Goal: Task Accomplishment & Management: Manage account settings

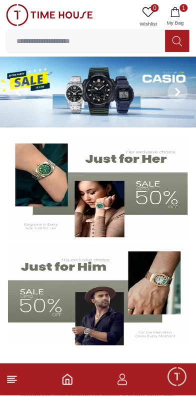
click at [181, 16] on icon "button" at bounding box center [176, 12] width 10 height 10
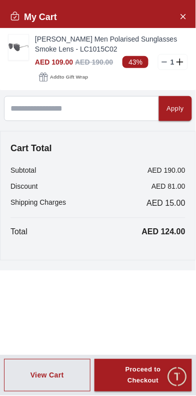
click at [16, 44] on img at bounding box center [19, 48] width 20 height 26
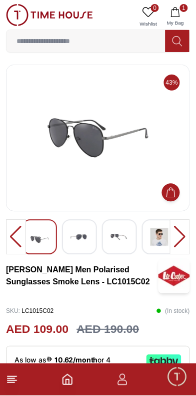
click at [178, 10] on icon "button" at bounding box center [176, 12] width 10 height 10
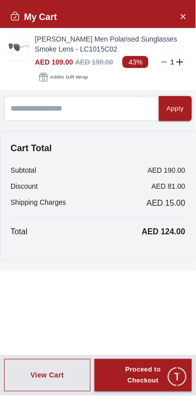
click at [181, 21] on icon "Close Account" at bounding box center [183, 16] width 8 height 13
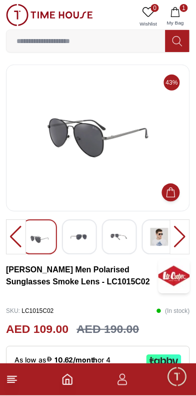
click at [179, 379] on span "Minimize live chat window" at bounding box center [177, 376] width 29 height 29
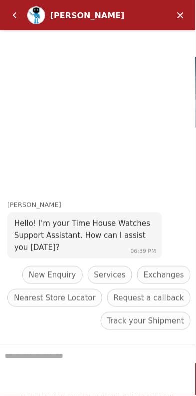
click at [180, 12] on em "Minimize" at bounding box center [181, 15] width 20 height 20
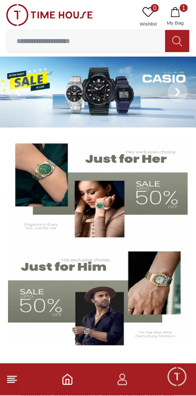
click at [123, 383] on icon "button" at bounding box center [123, 380] width 12 height 12
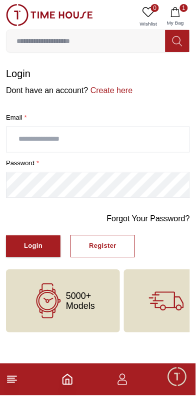
click at [152, 138] on input "text" at bounding box center [98, 139] width 183 height 25
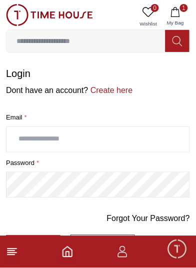
type input "**********"
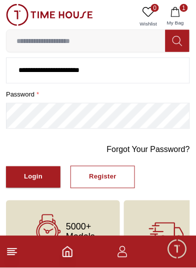
scroll to position [70, 0]
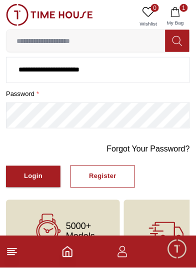
click at [30, 173] on div "Login" at bounding box center [33, 177] width 19 height 12
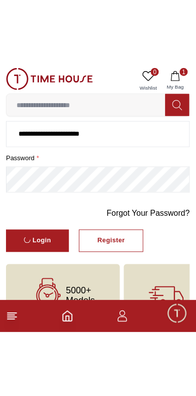
scroll to position [0, 0]
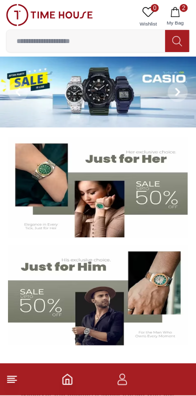
click at [179, 14] on icon "button" at bounding box center [176, 12] width 10 height 10
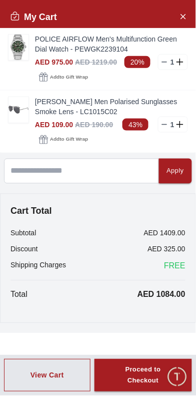
click at [19, 46] on img at bounding box center [19, 48] width 20 height 26
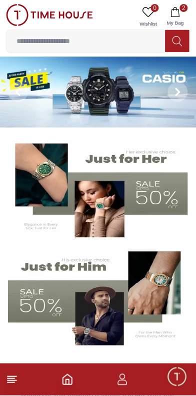
click at [129, 383] on icon "button" at bounding box center [123, 380] width 12 height 12
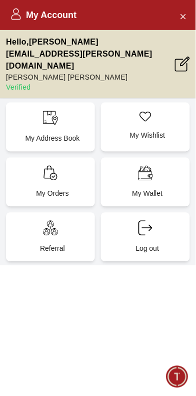
click at [185, 57] on icon at bounding box center [182, 64] width 15 height 15
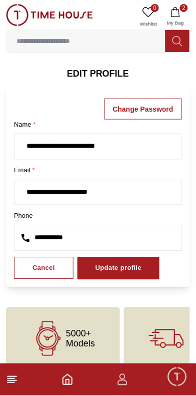
click at [11, 383] on line at bounding box center [11, 383] width 7 height 0
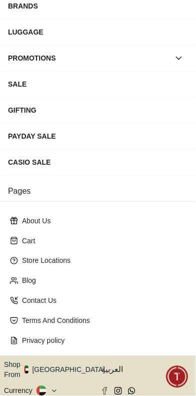
scroll to position [150, 0]
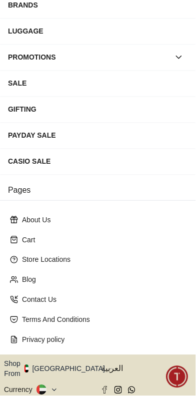
click at [45, 385] on button at bounding box center [48, 390] width 22 height 10
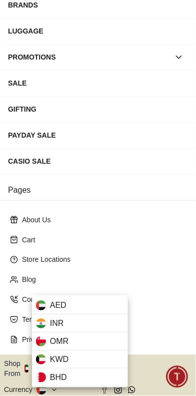
click at [80, 326] on div "INR" at bounding box center [80, 324] width 96 height 18
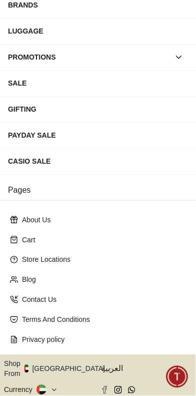
click at [109, 365] on icon "button" at bounding box center [111, 369] width 4 height 8
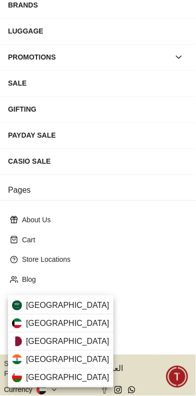
click at [66, 343] on div "Qatar" at bounding box center [61, 342] width 106 height 18
